Goal: Task Accomplishment & Management: Use online tool/utility

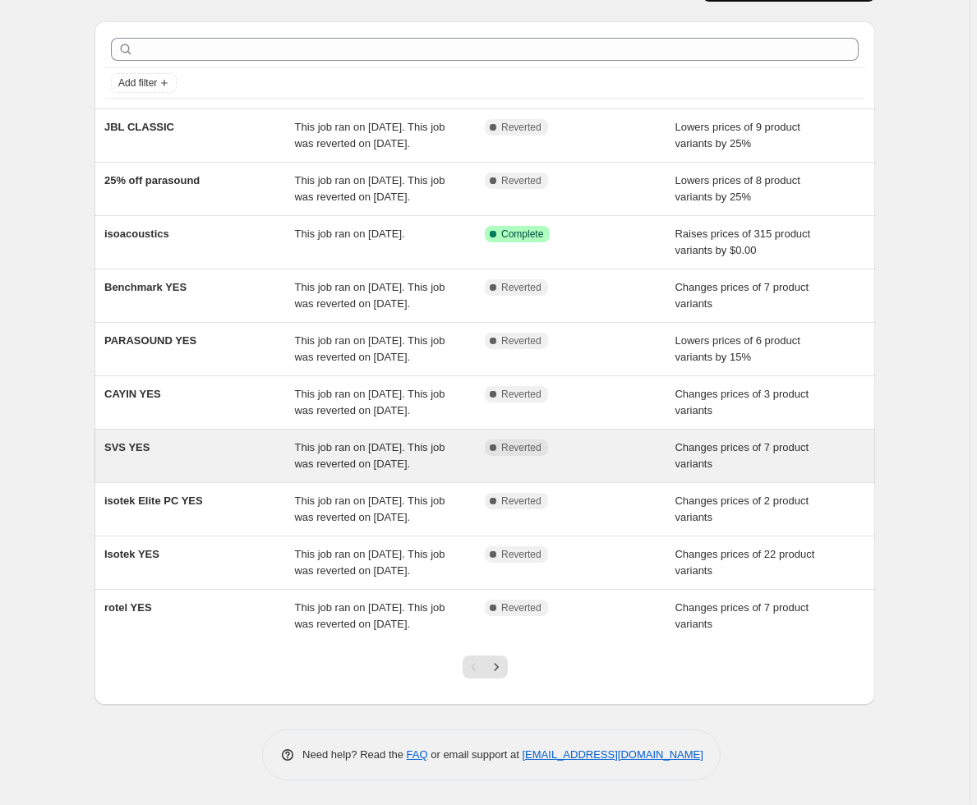
scroll to position [171, 0]
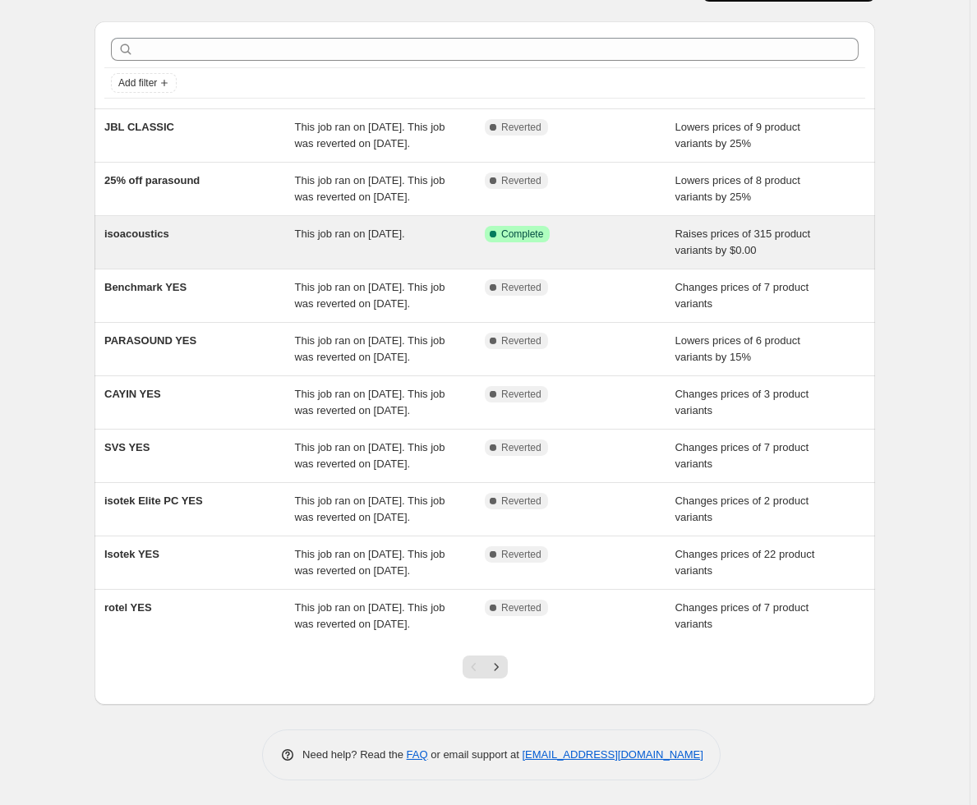
click at [187, 226] on div "isoacoustics" at bounding box center [199, 242] width 191 height 33
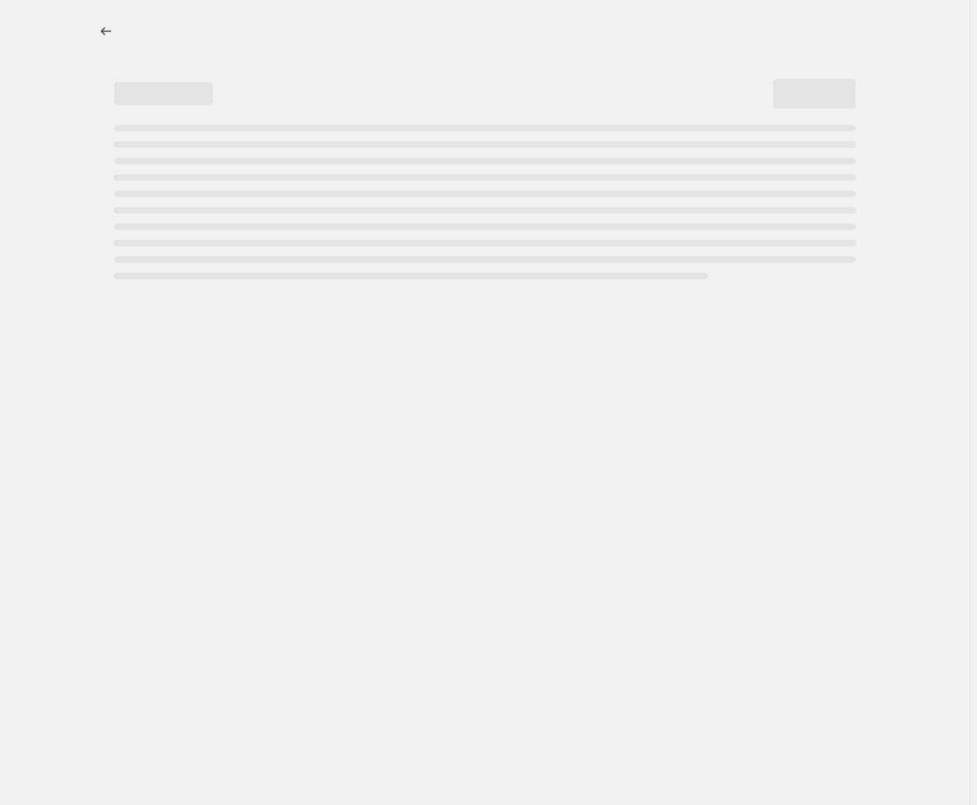
select select "by"
select select "remove"
select select "collection"
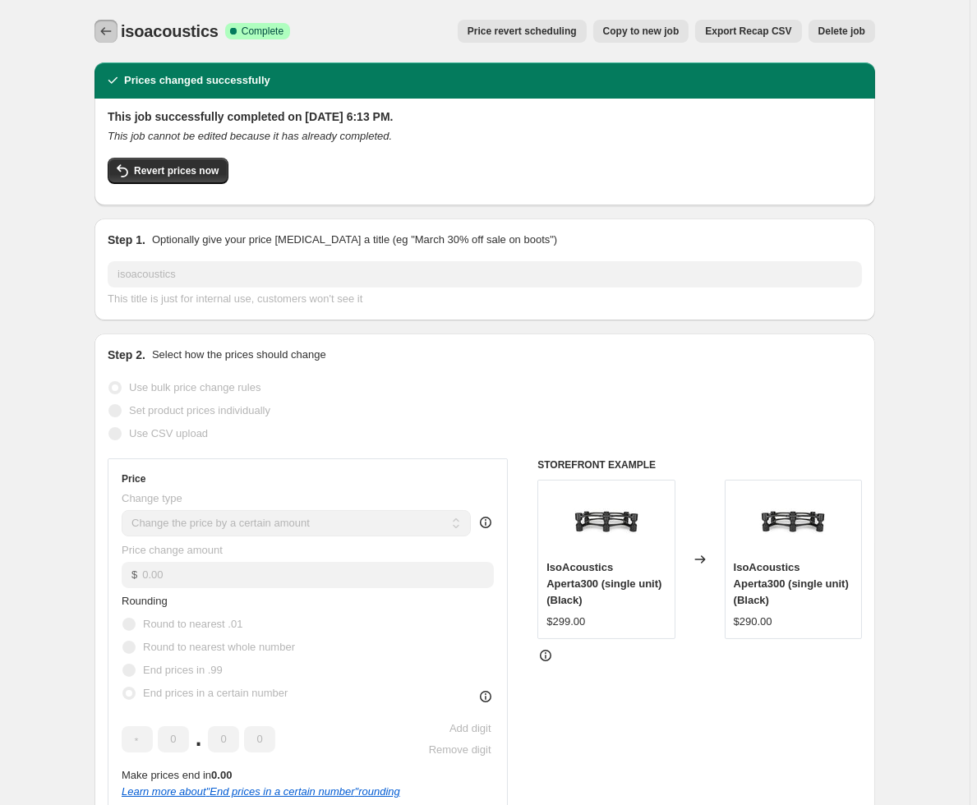
click at [106, 35] on icon "Price change jobs" at bounding box center [106, 31] width 16 height 16
